Goal: Information Seeking & Learning: Learn about a topic

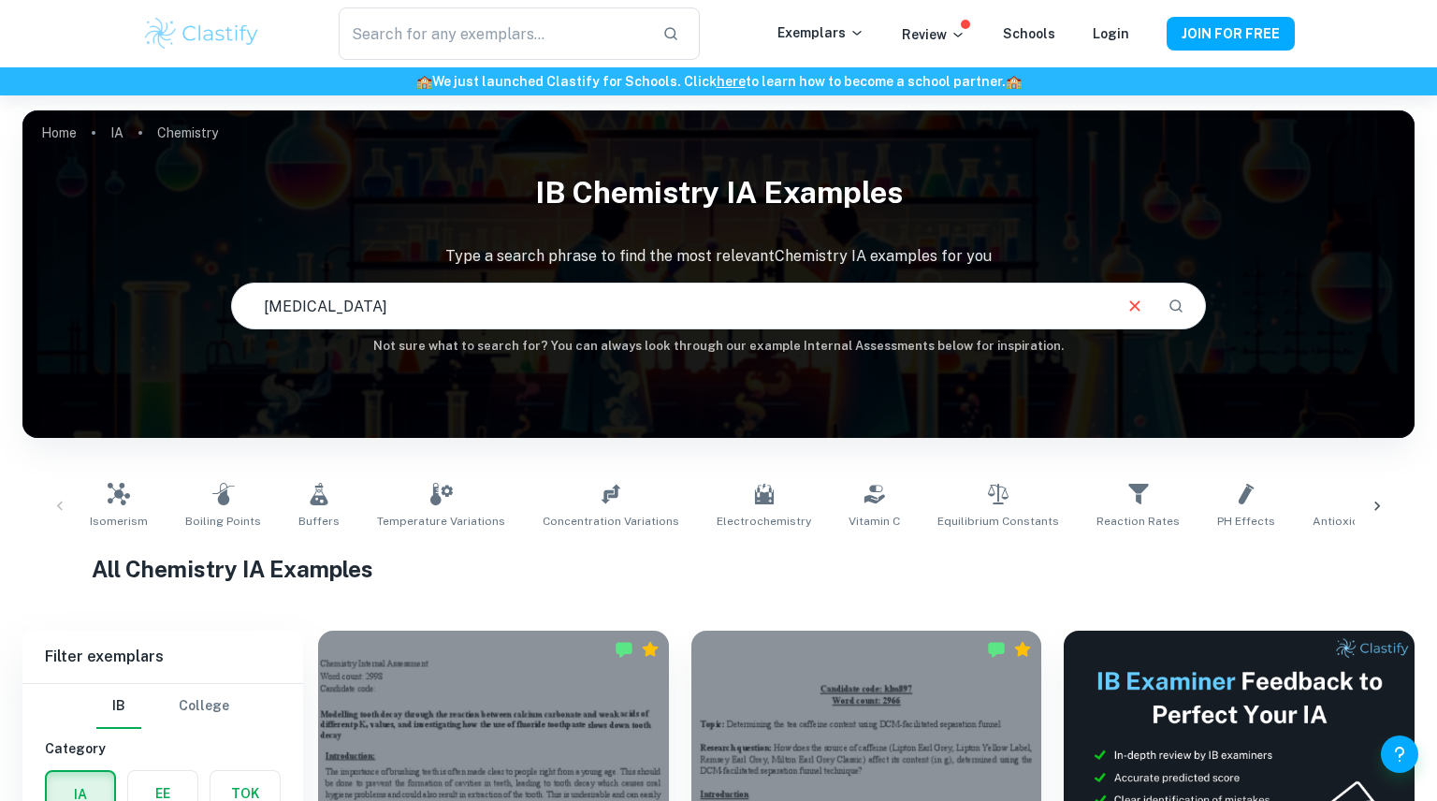
type input "[MEDICAL_DATA]"
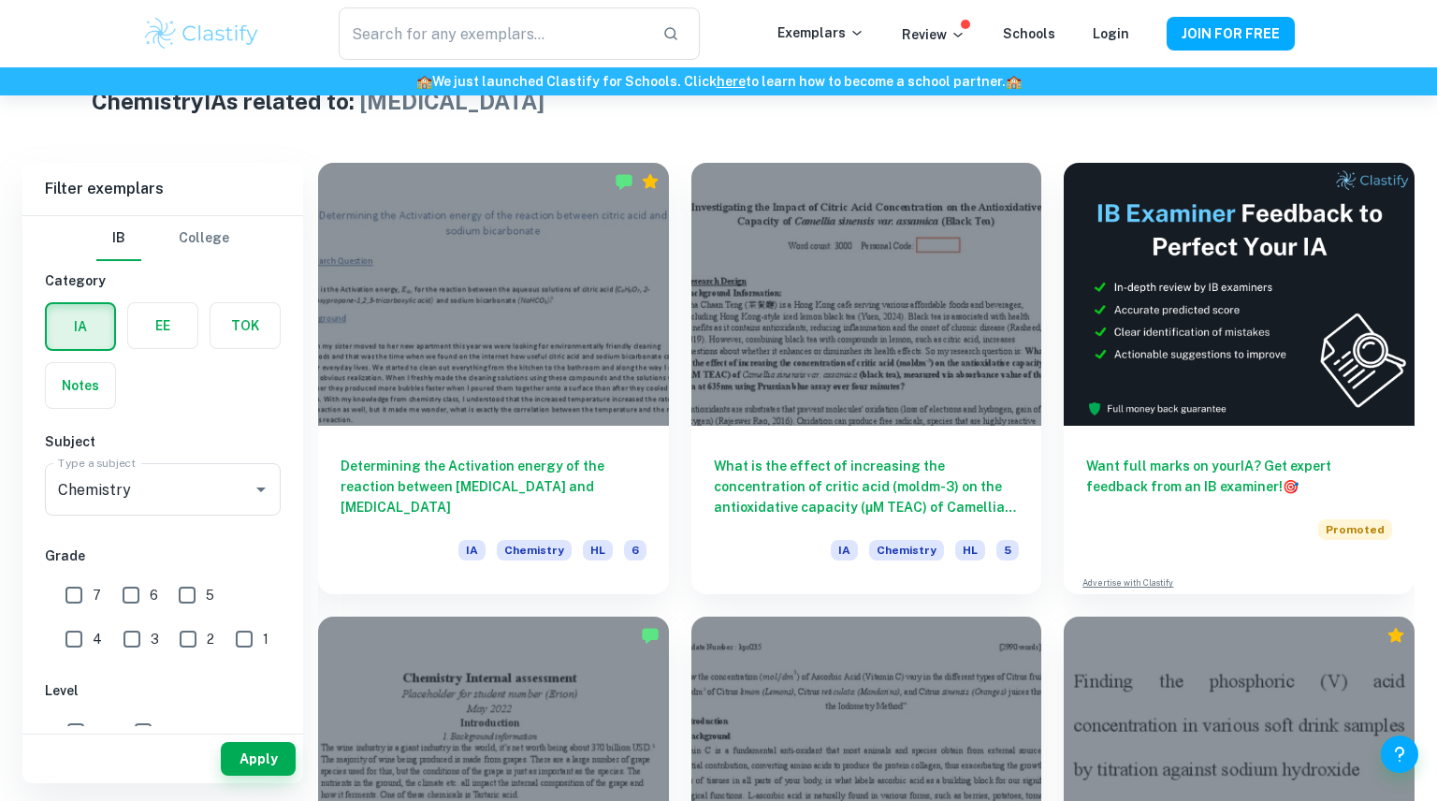
scroll to position [469, 0]
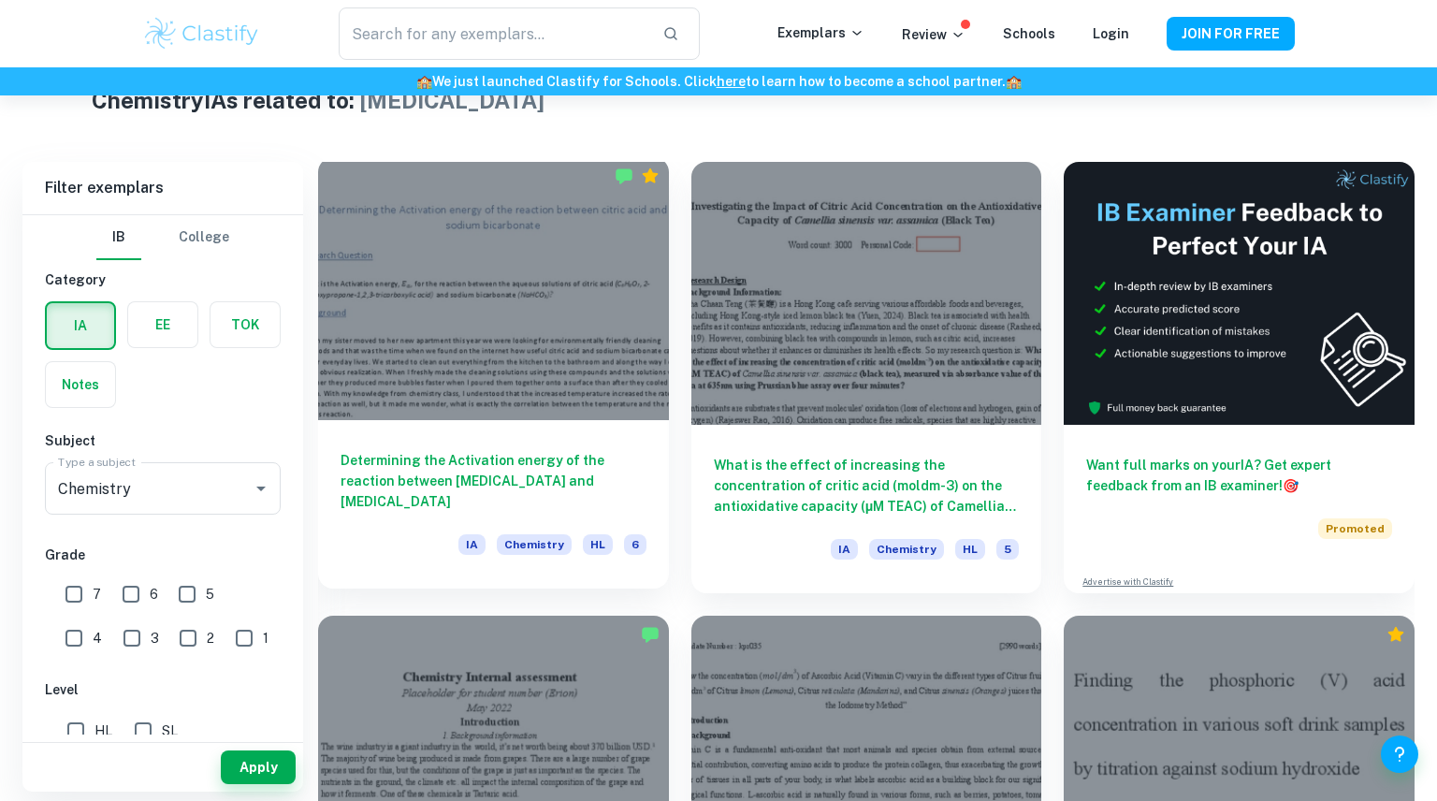
click at [432, 363] on div at bounding box center [493, 288] width 351 height 263
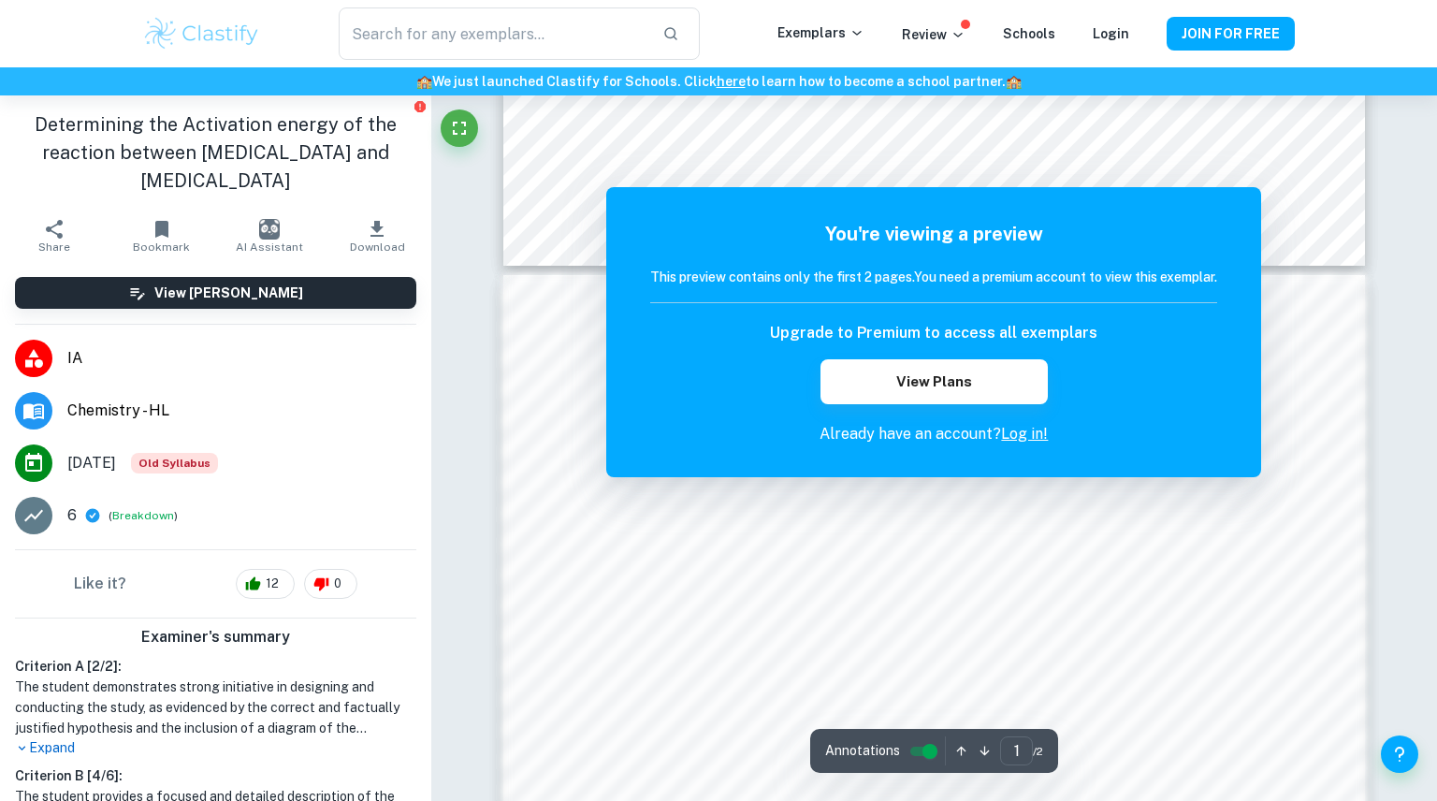
scroll to position [1311, 0]
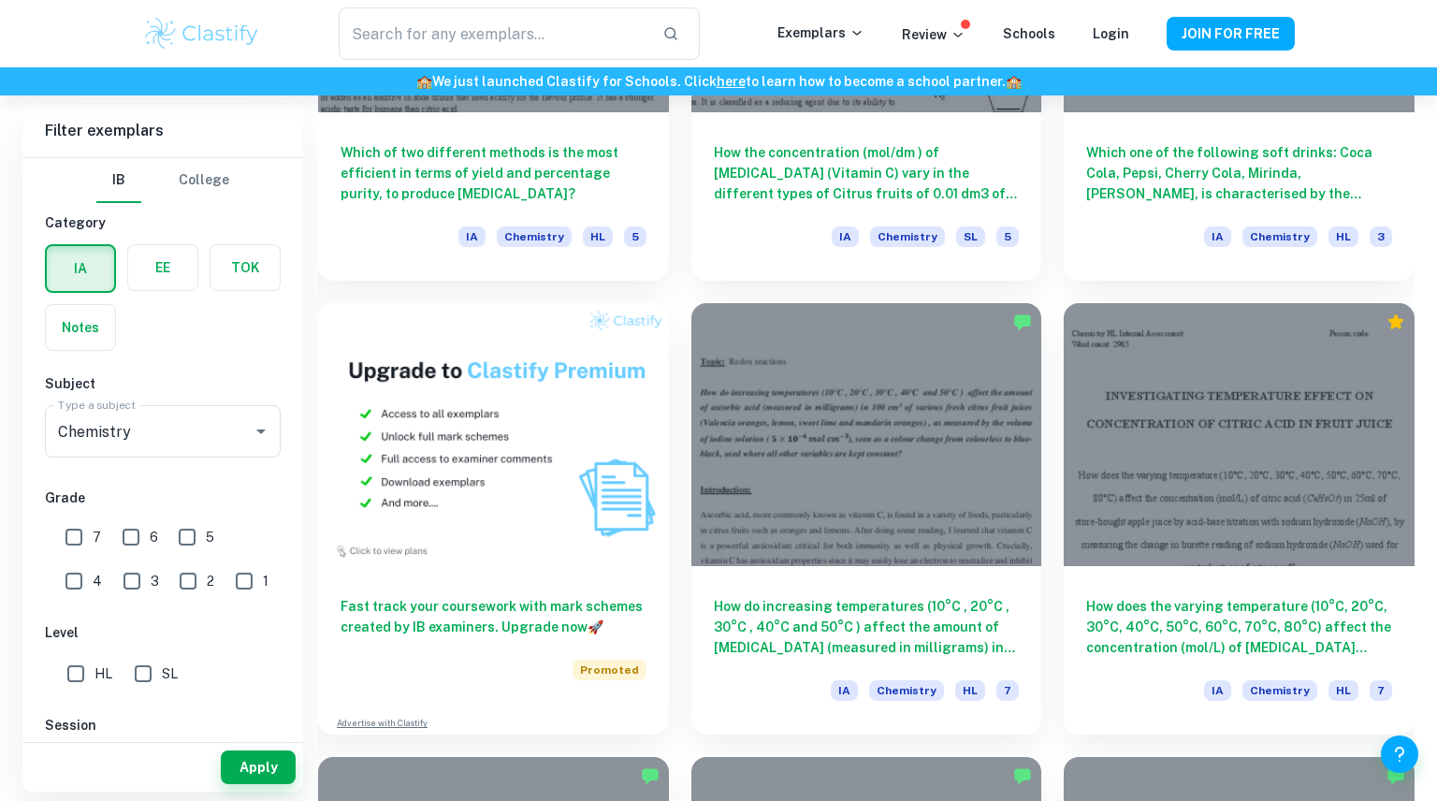
scroll to position [1235, 0]
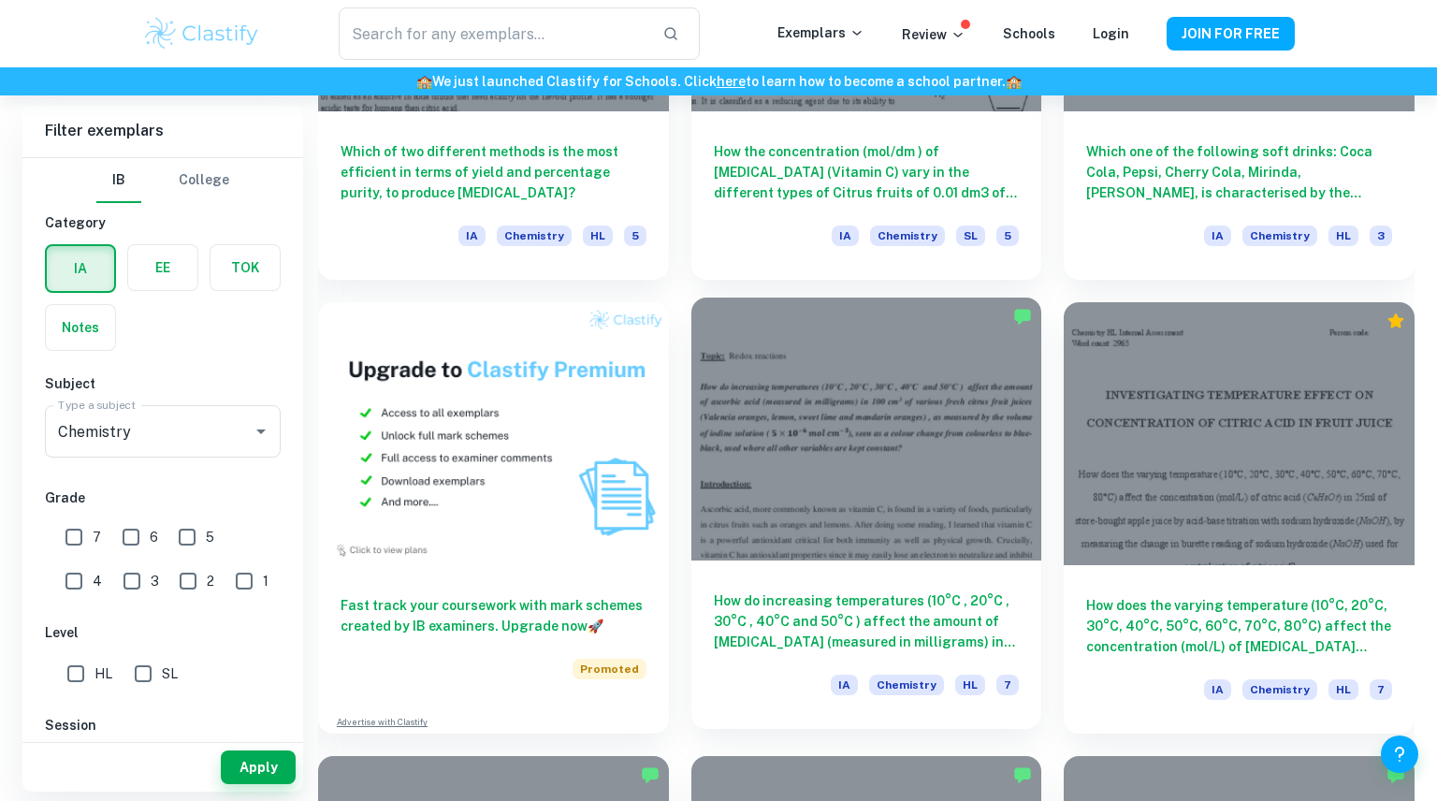
click at [806, 616] on h6 "How do increasing temperatures (10°C , 20°C , 30°C , 40°C and 50°C ) affect the…" at bounding box center [867, 621] width 306 height 62
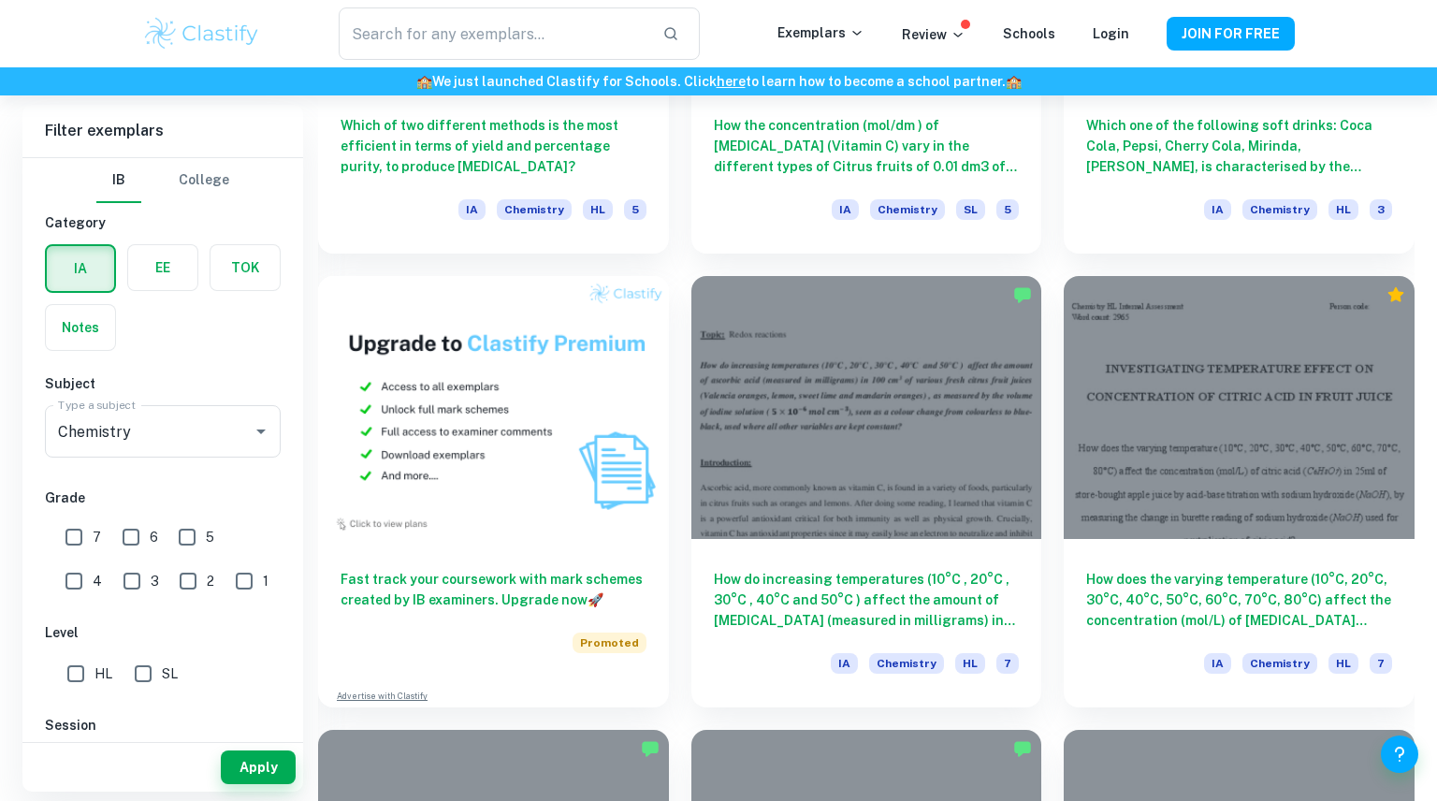
scroll to position [1264, 0]
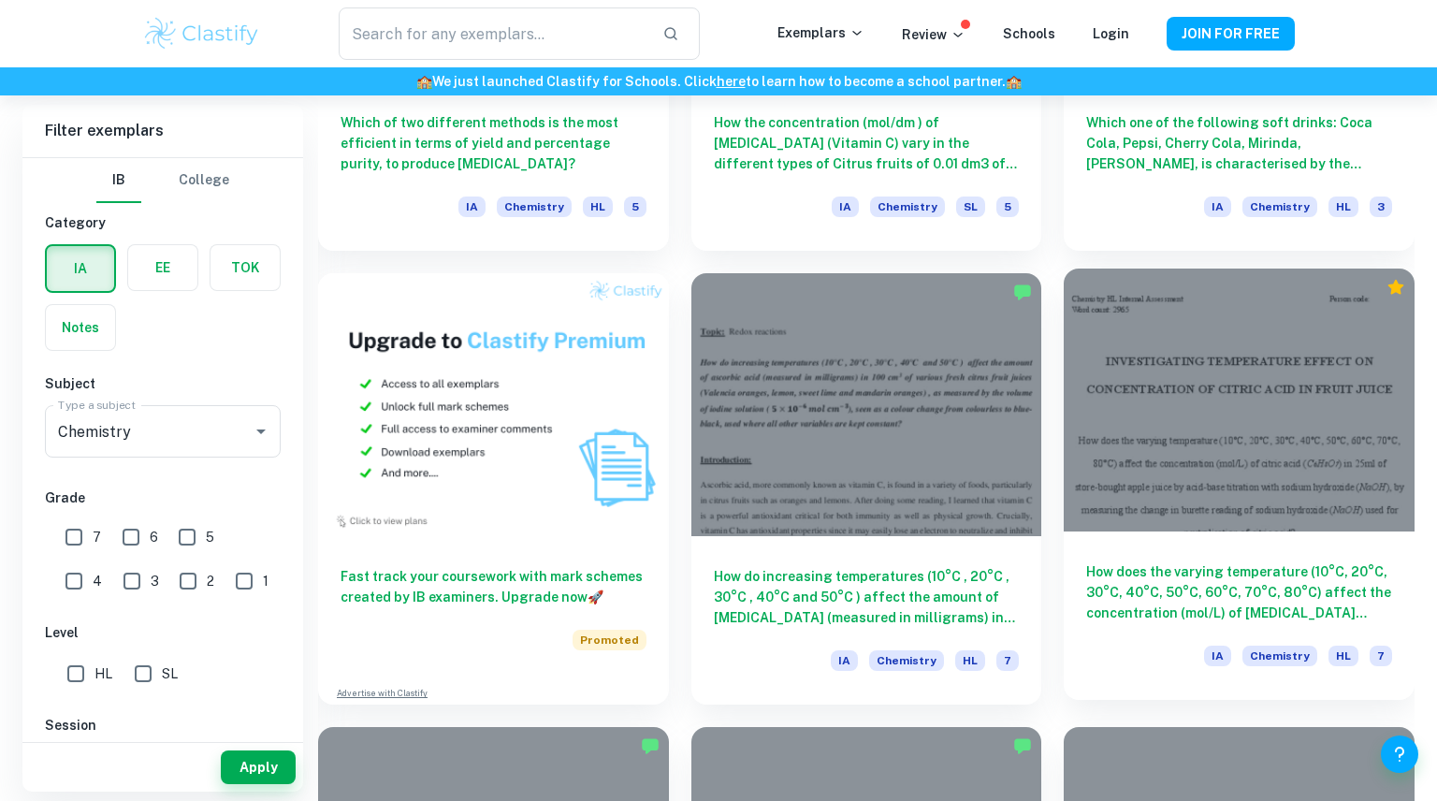
click at [1248, 484] on div at bounding box center [1238, 399] width 351 height 263
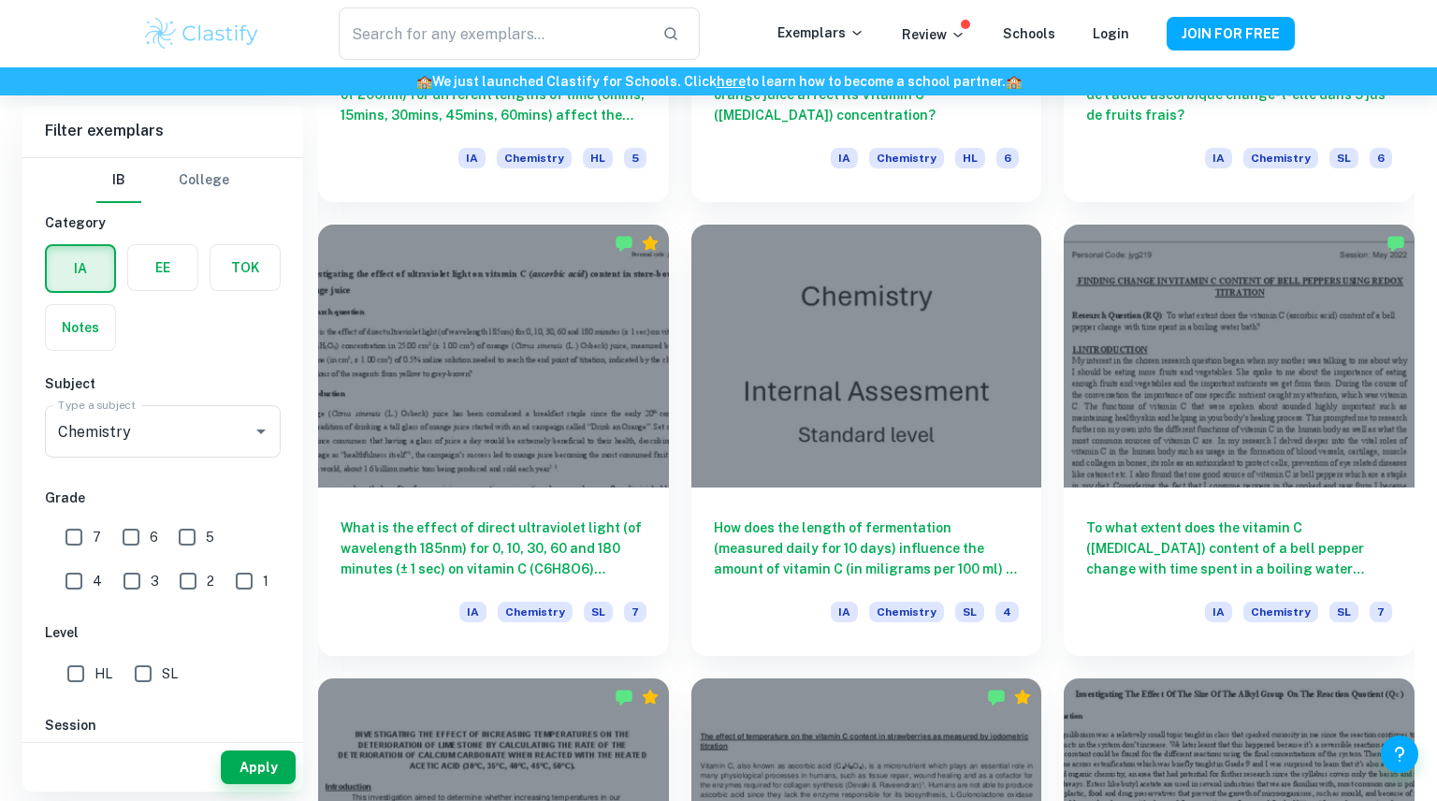
scroll to position [6762, 0]
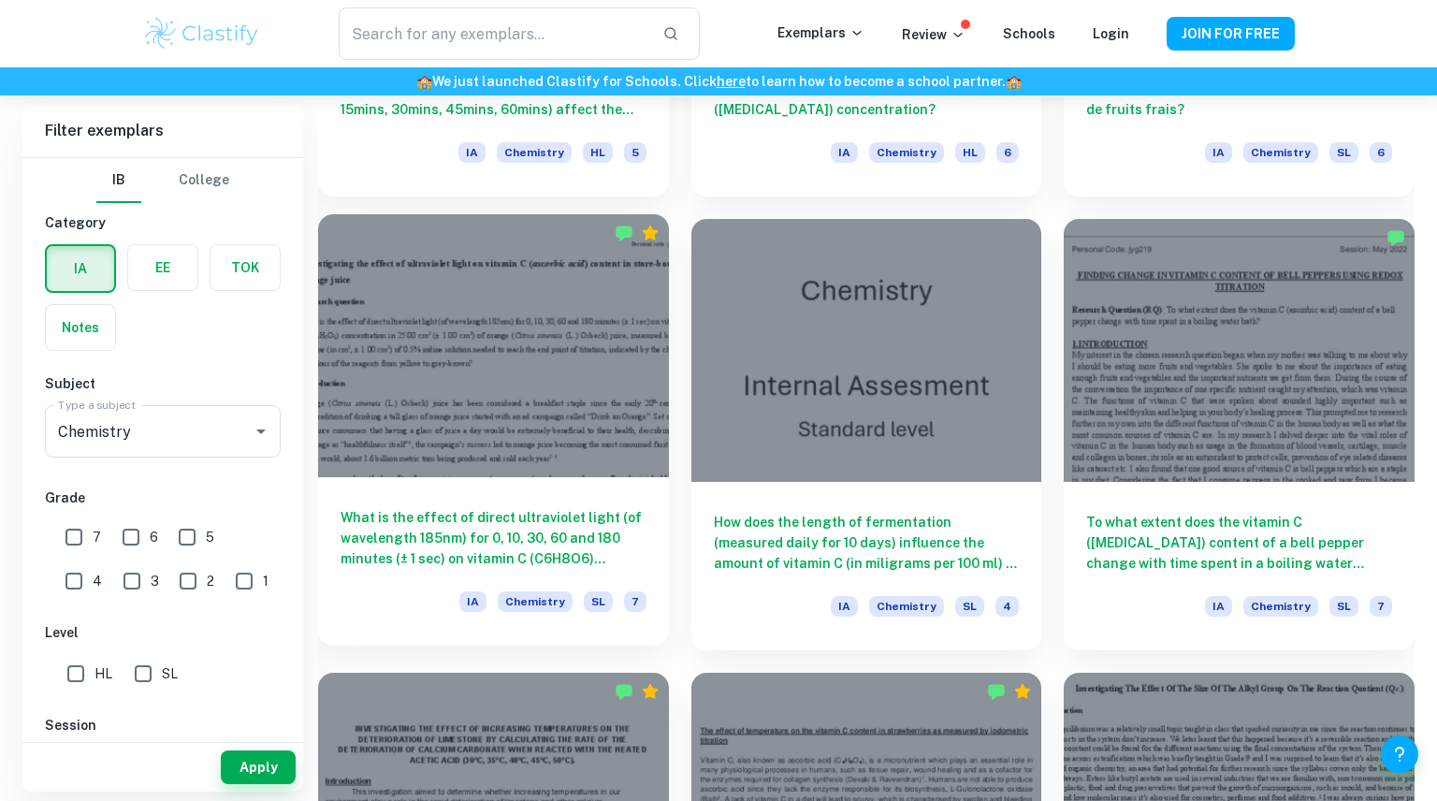
click at [602, 397] on div at bounding box center [493, 345] width 351 height 263
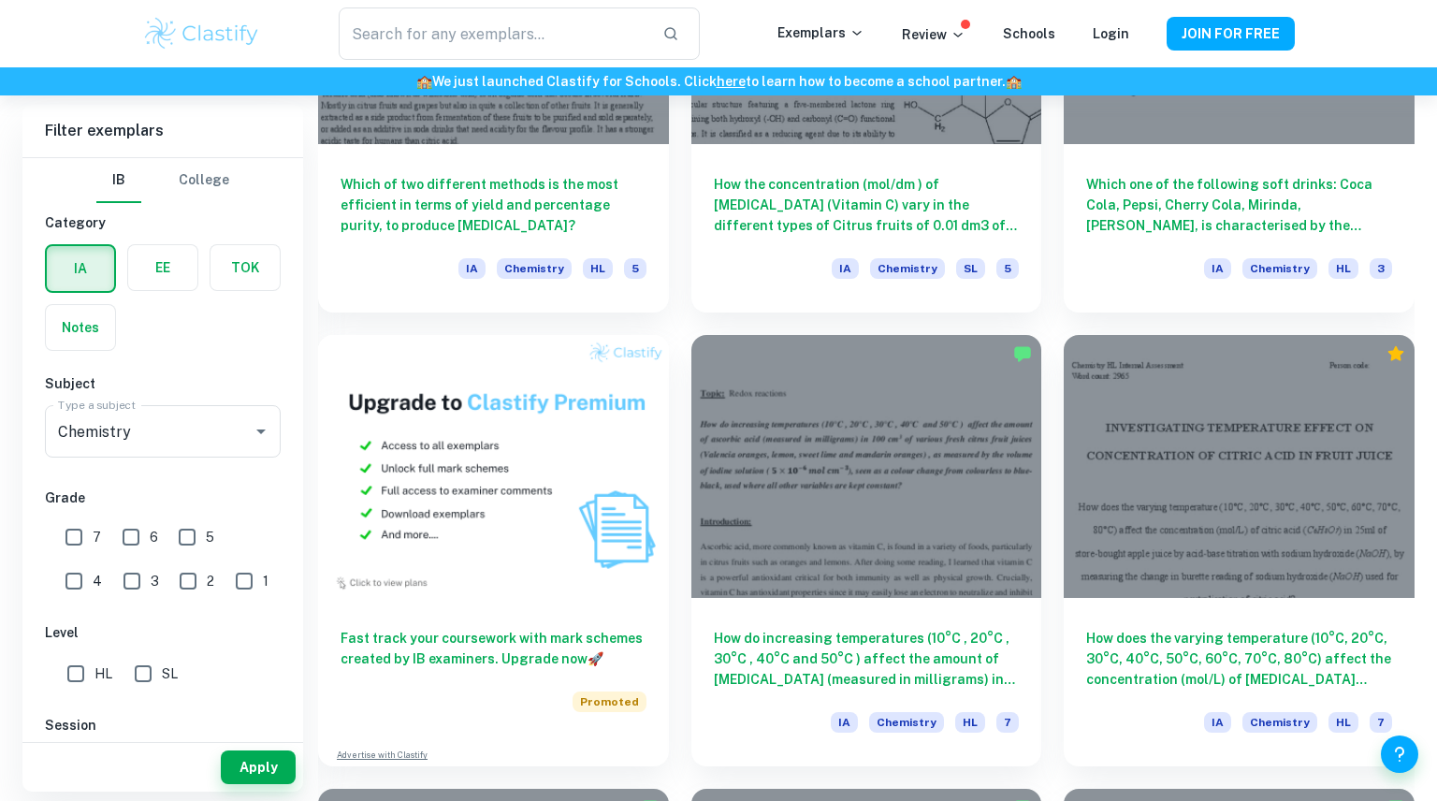
scroll to position [1202, 0]
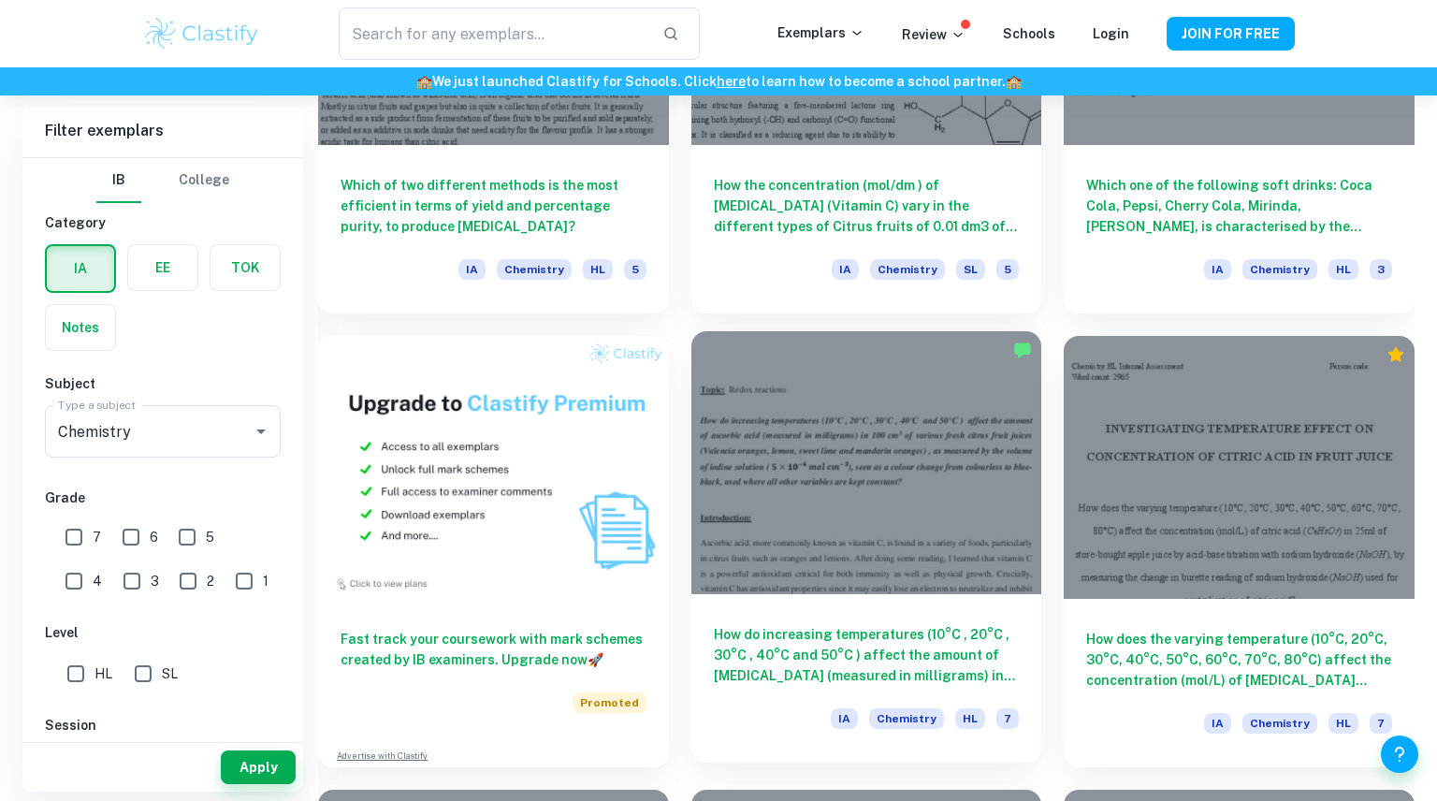
click at [808, 510] on div at bounding box center [866, 462] width 351 height 263
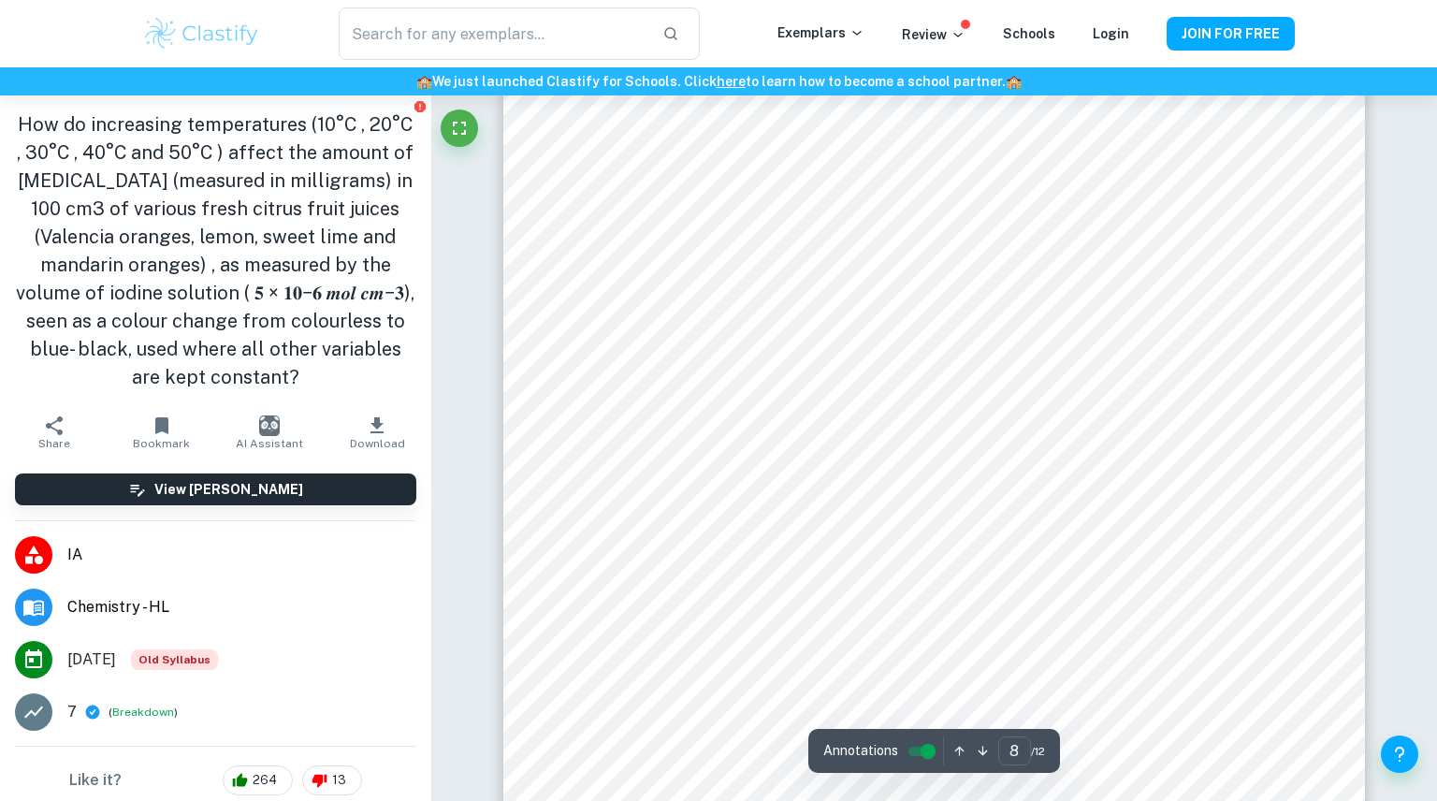
scroll to position [9188, 0]
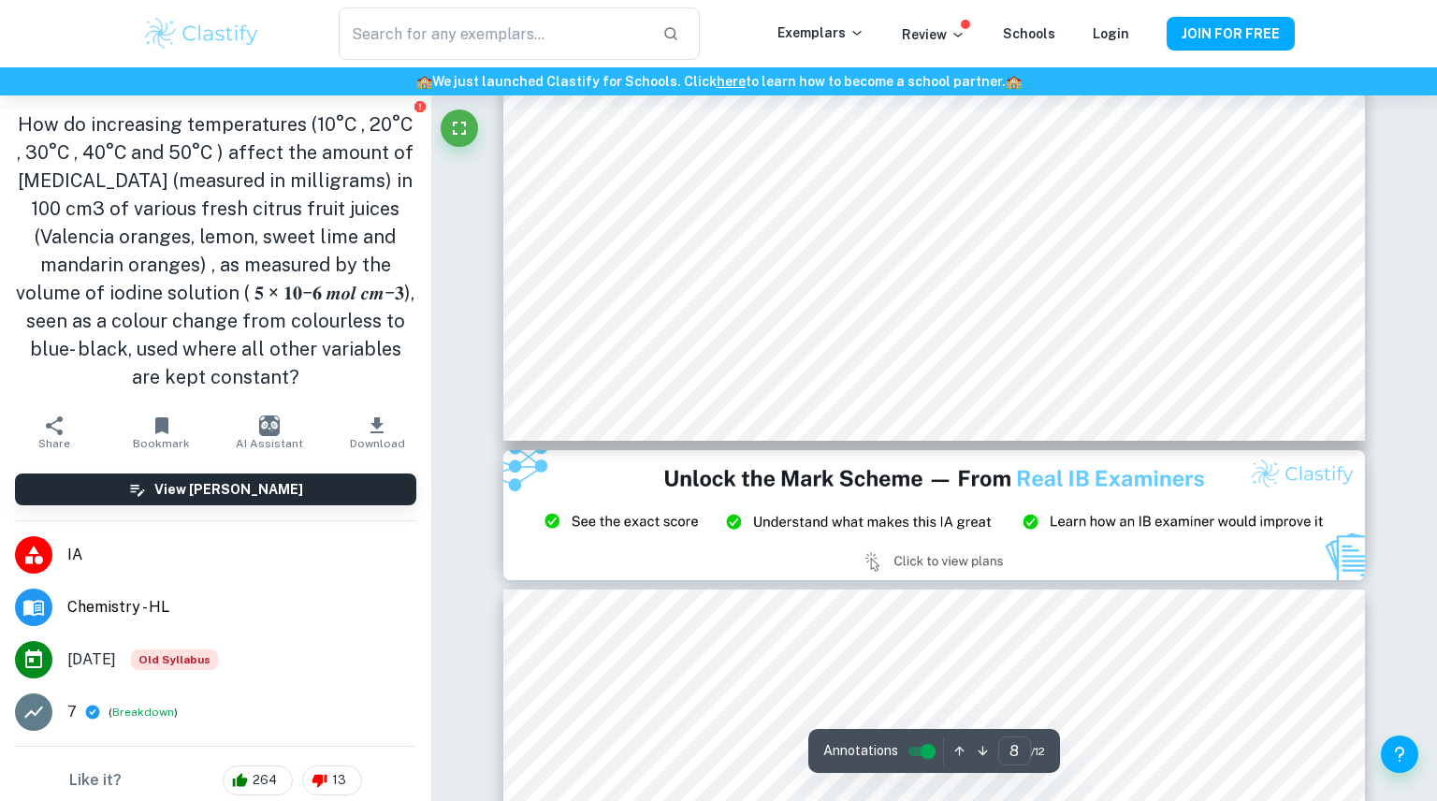
type input "9"
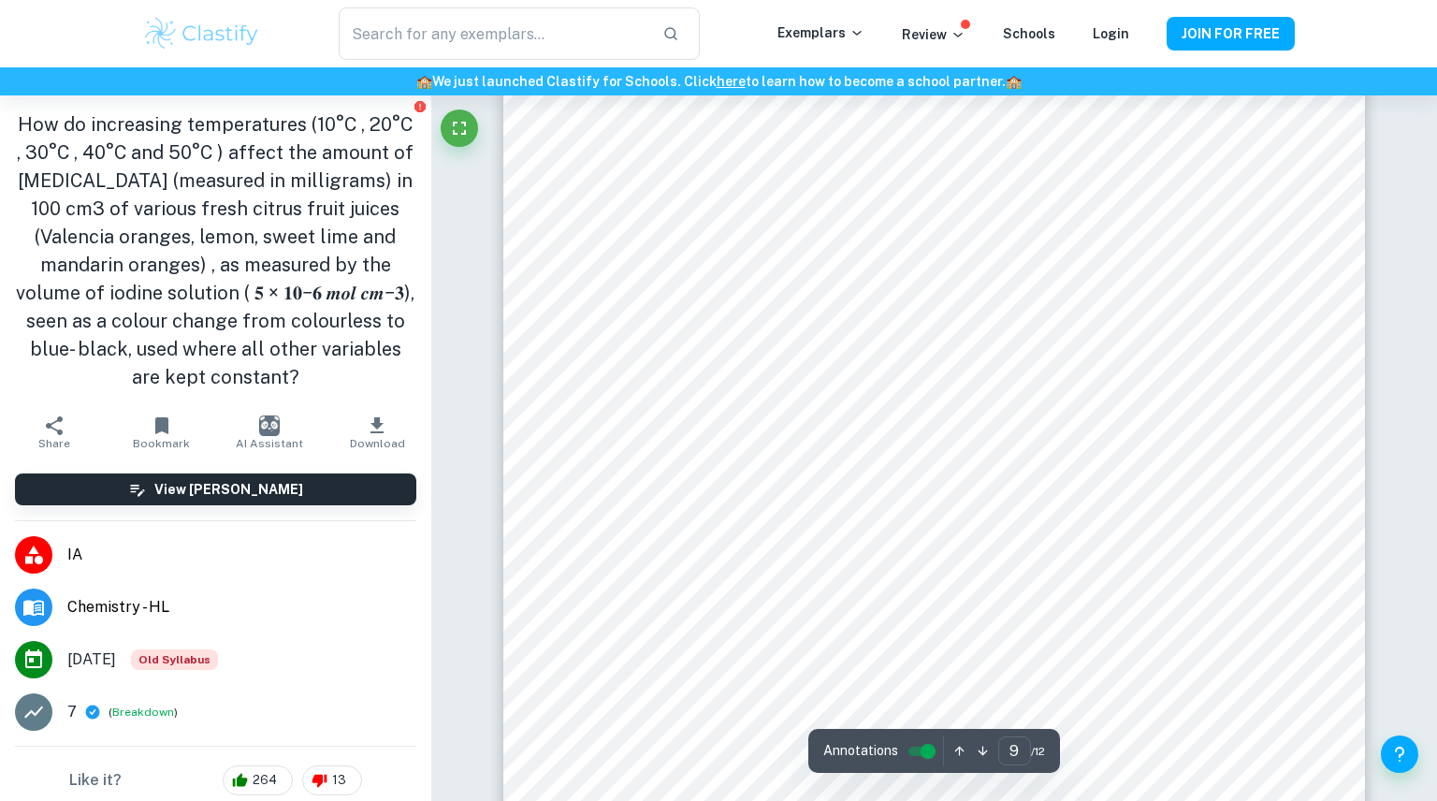
scroll to position [10705, 0]
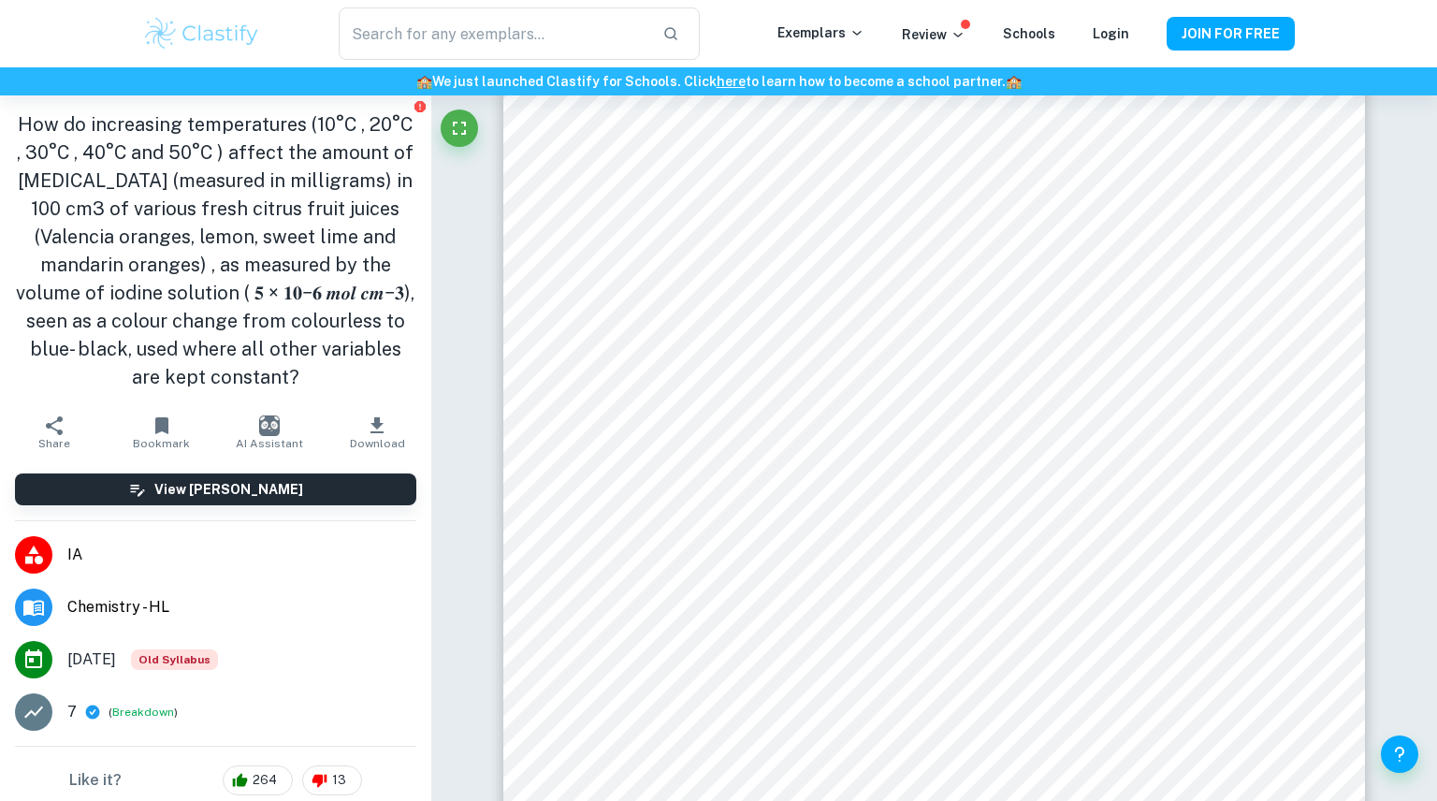
scroll to position [110, 0]
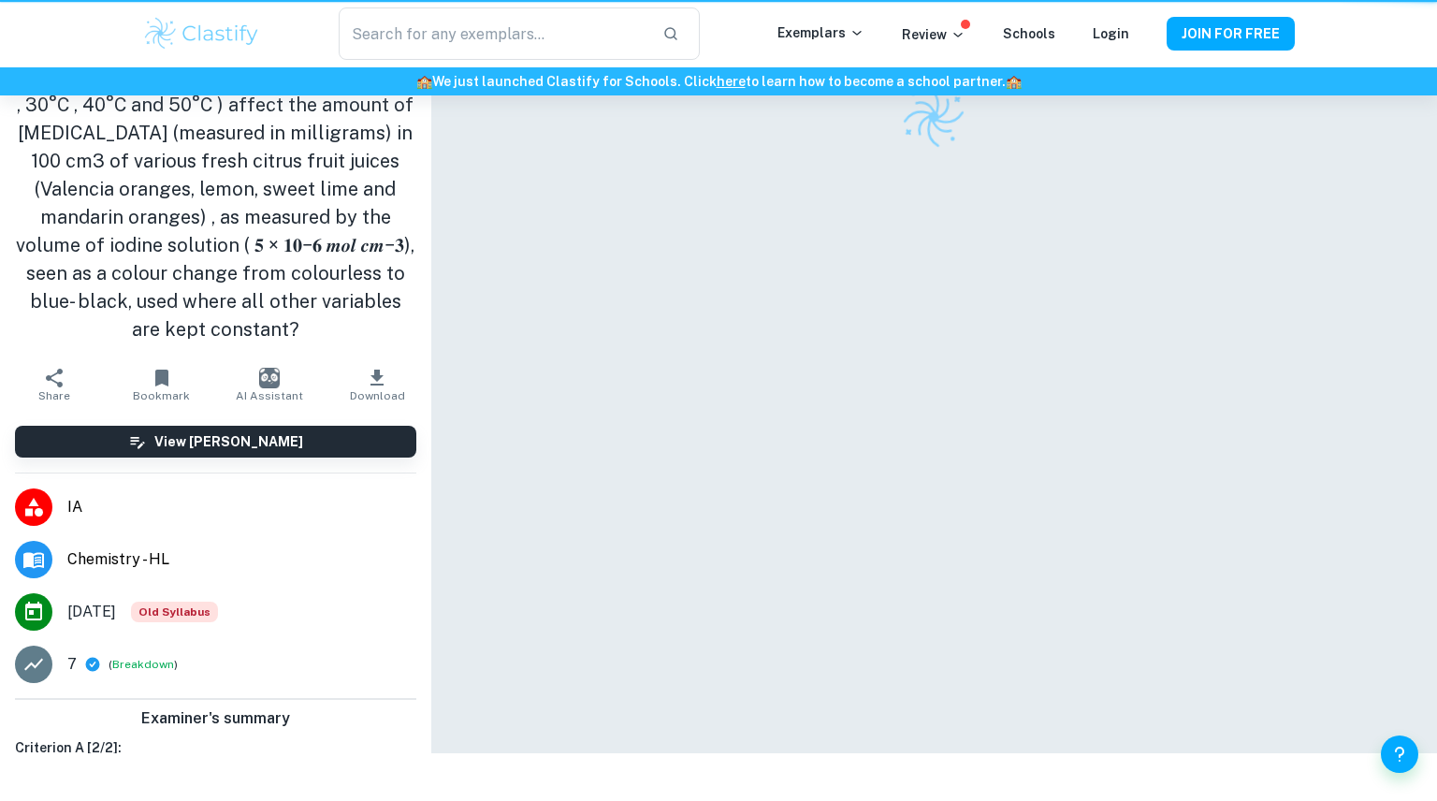
scroll to position [95, 0]
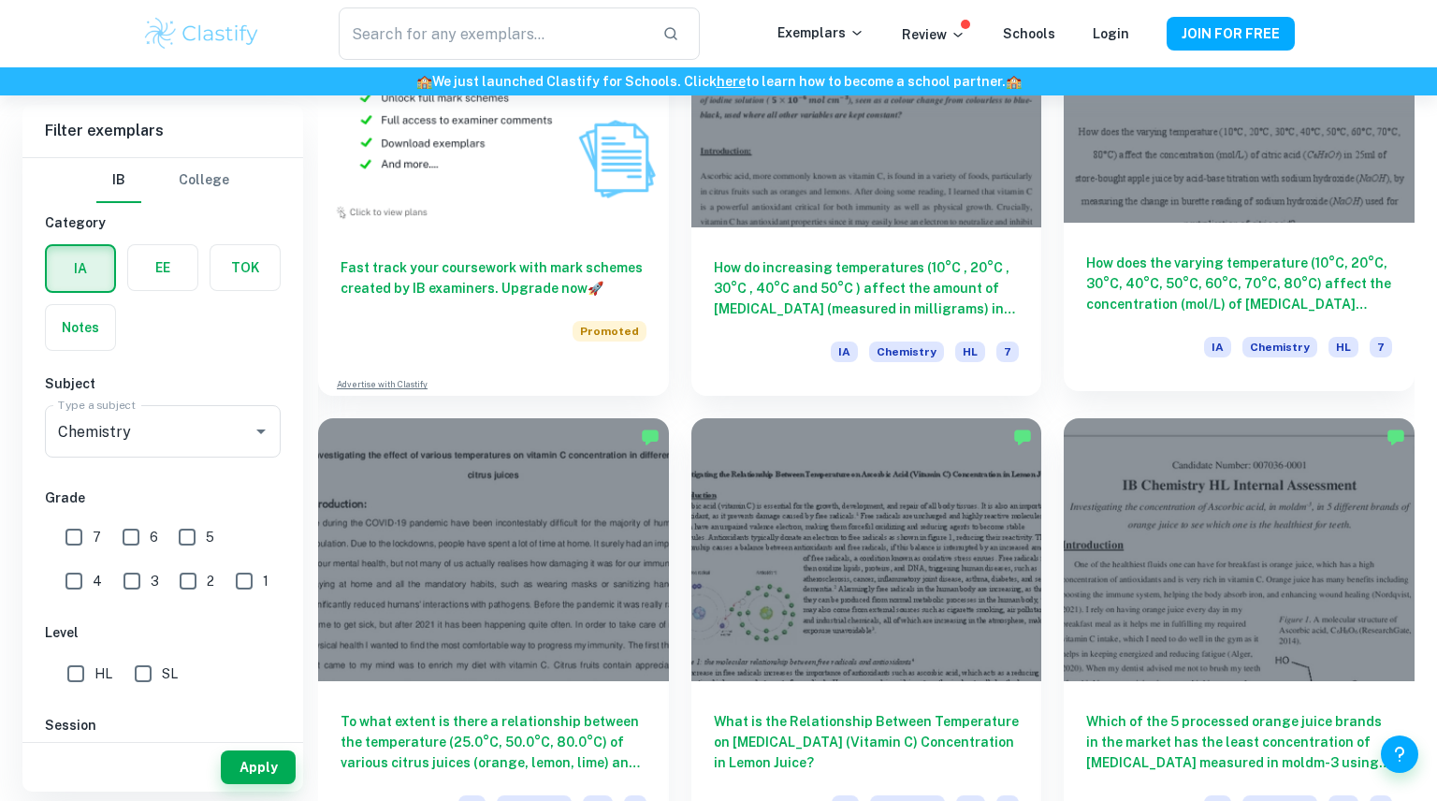
scroll to position [1536, 0]
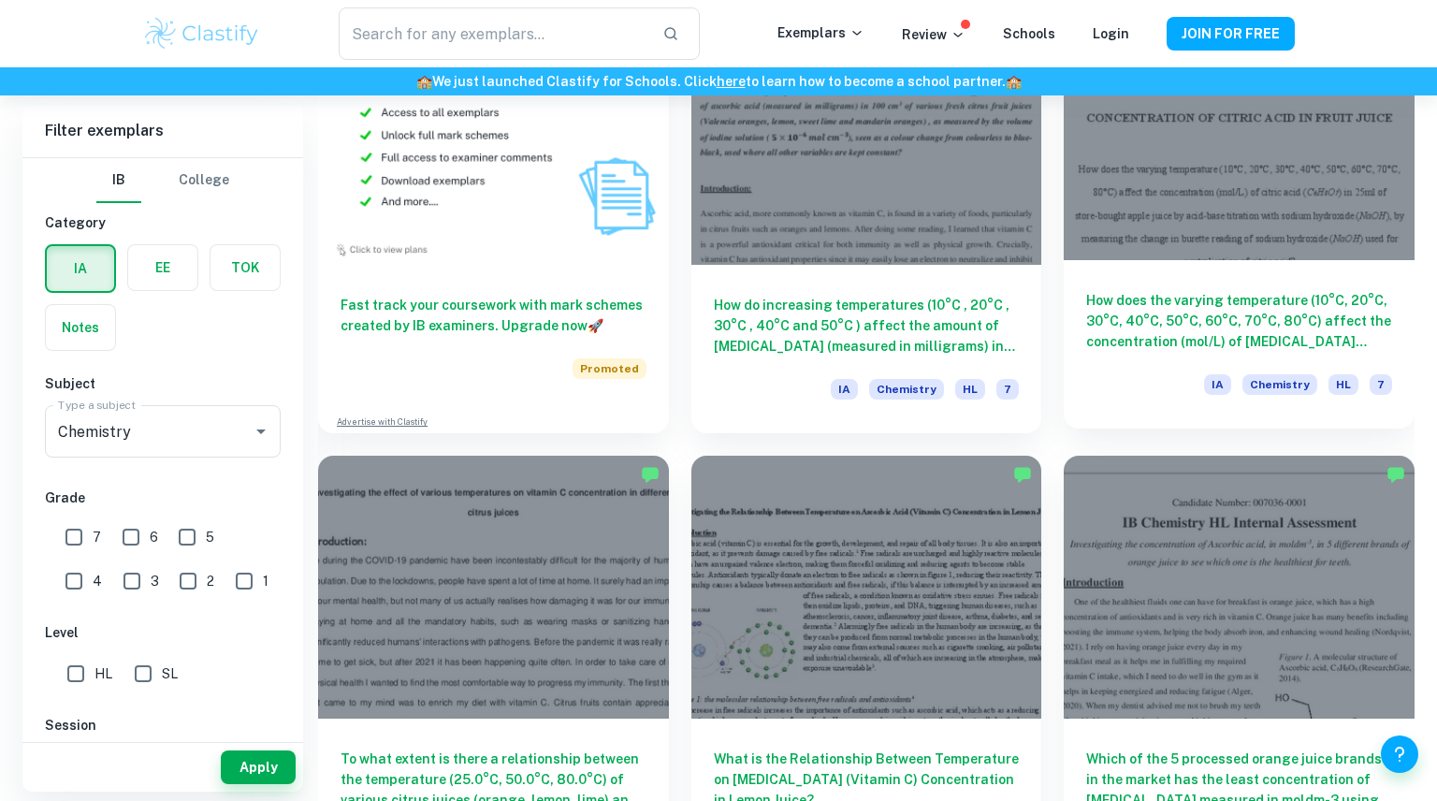
click at [1216, 303] on h6 "How does the varying temperature (10°C, 20°C, 30°C, 40°C, 50°C, 60°C, 70°C, 80°…" at bounding box center [1239, 321] width 306 height 62
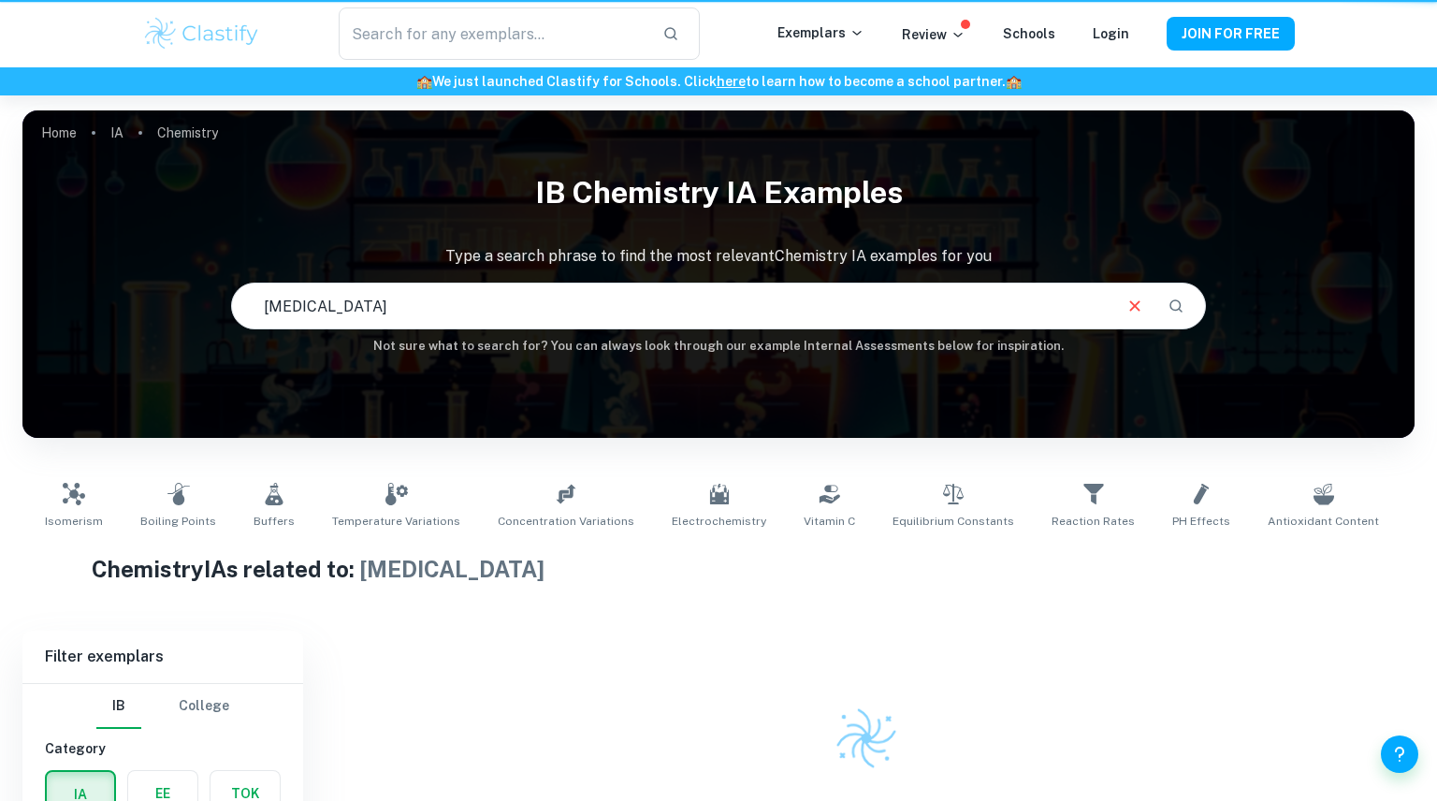
scroll to position [110, 0]
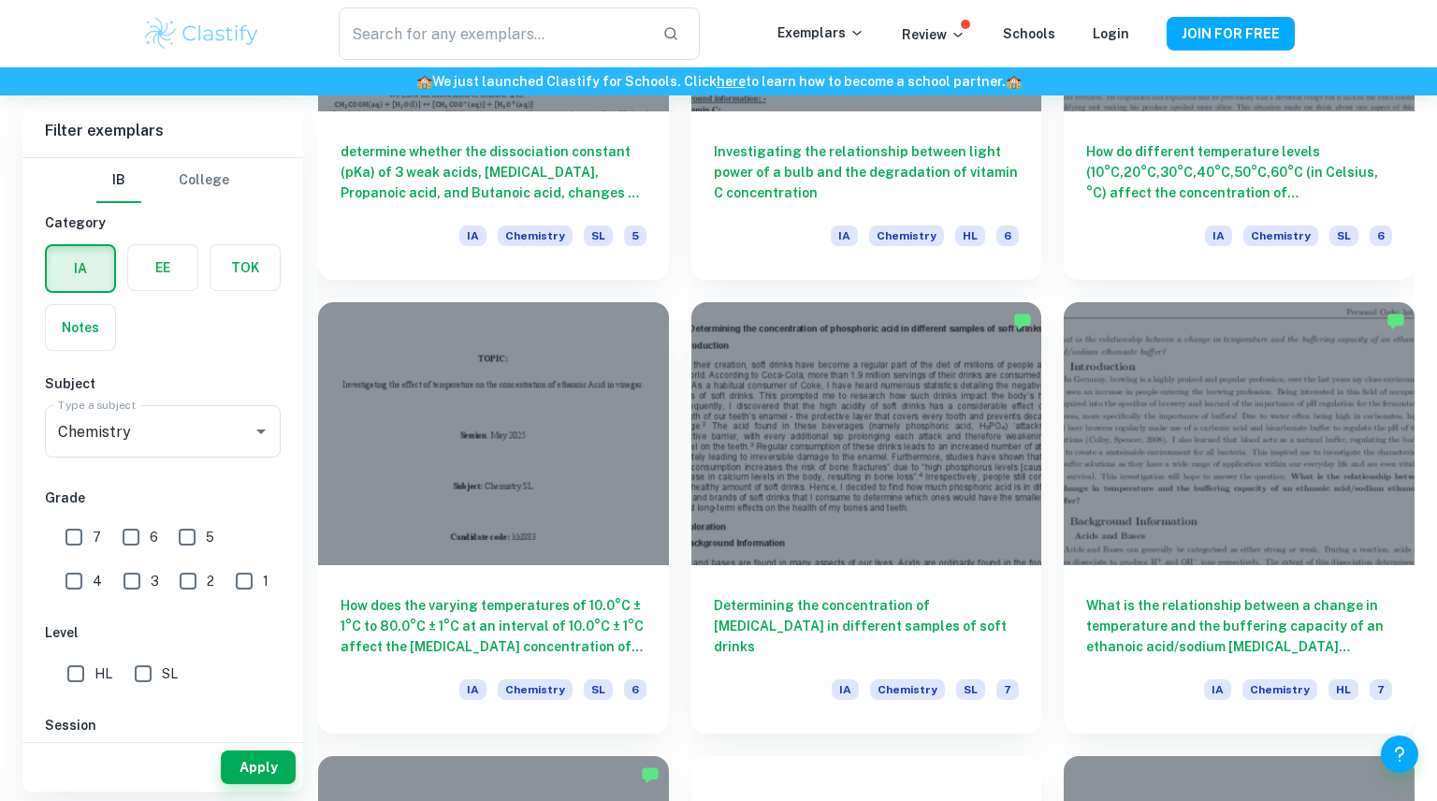
scroll to position [4865, 0]
